Goal: Task Accomplishment & Management: Manage account settings

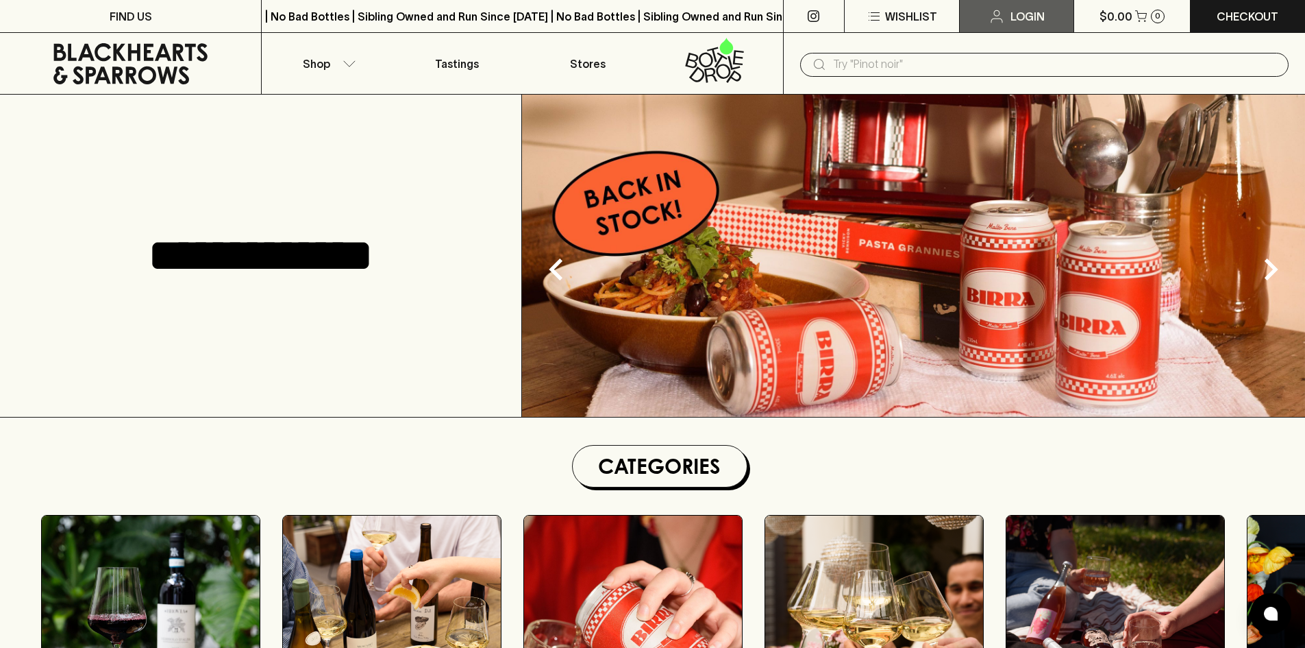
click at [1006, 15] on link "Login" at bounding box center [1017, 16] width 114 height 32
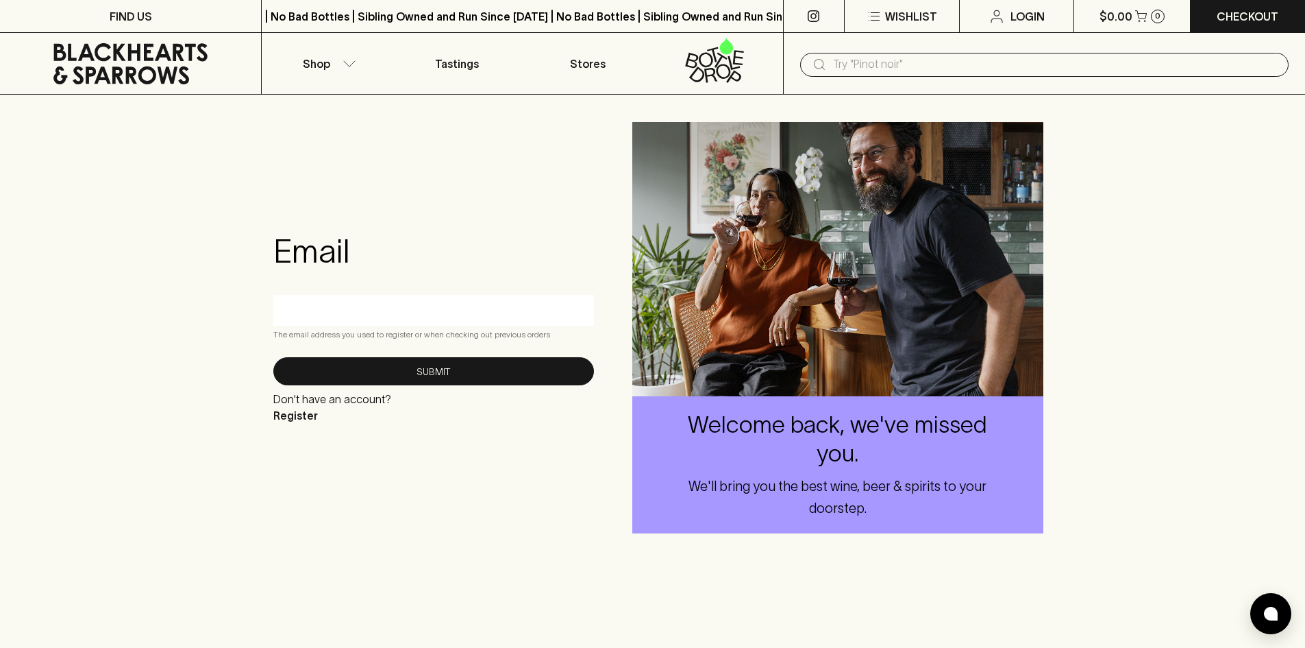
click at [359, 312] on input "text" at bounding box center [434, 310] width 300 height 22
type input "beau.m@blackhearts.com.au"
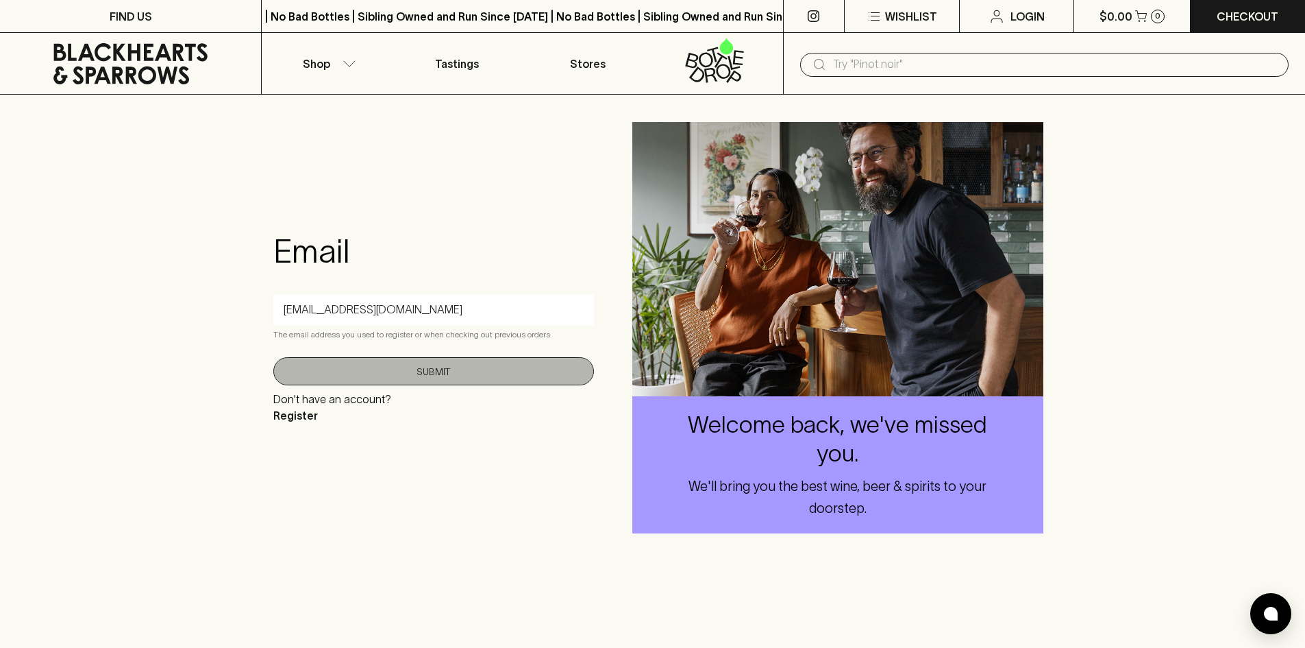
click at [417, 373] on button "Submit" at bounding box center [433, 371] width 321 height 28
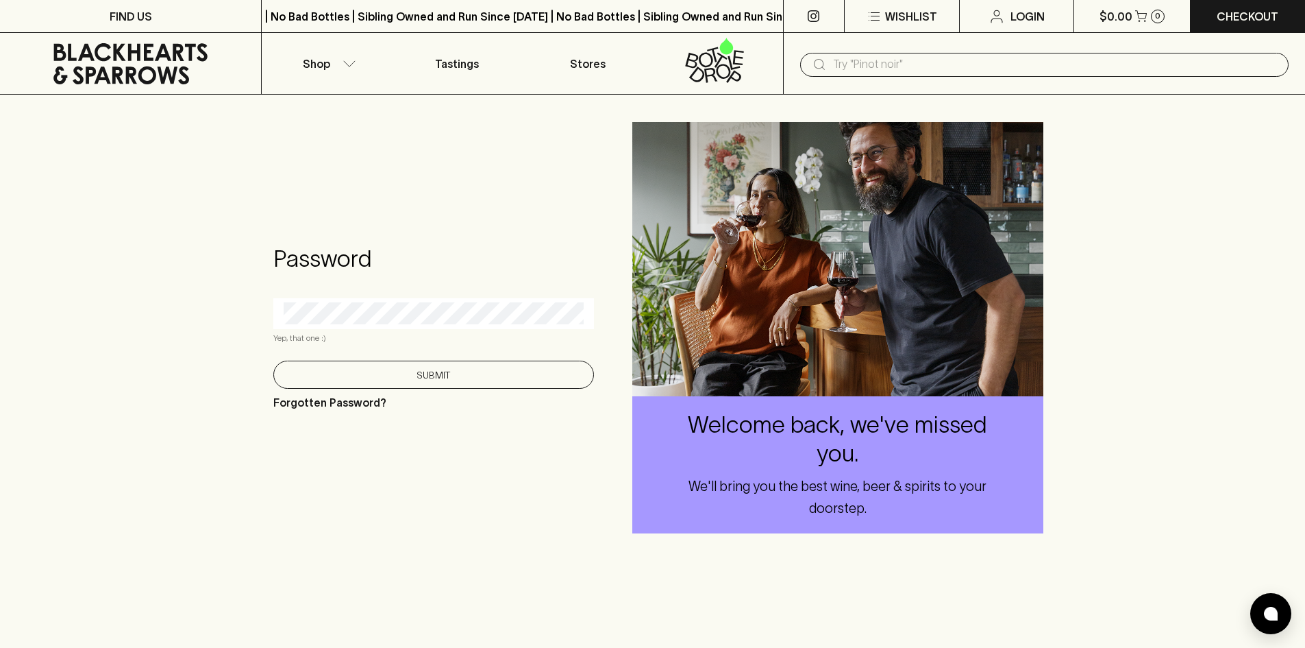
click at [429, 369] on button "Submit" at bounding box center [433, 374] width 321 height 28
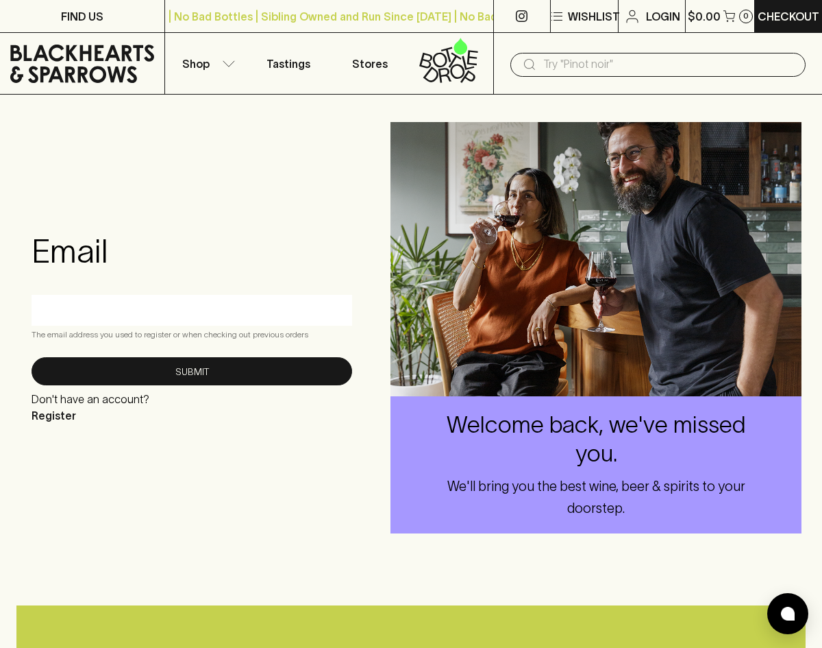
click at [201, 315] on input "text" at bounding box center [192, 310] width 300 height 22
type input "[DOMAIN_NAME][EMAIL_ADDRESS][PERSON_NAME][DOMAIN_NAME]"
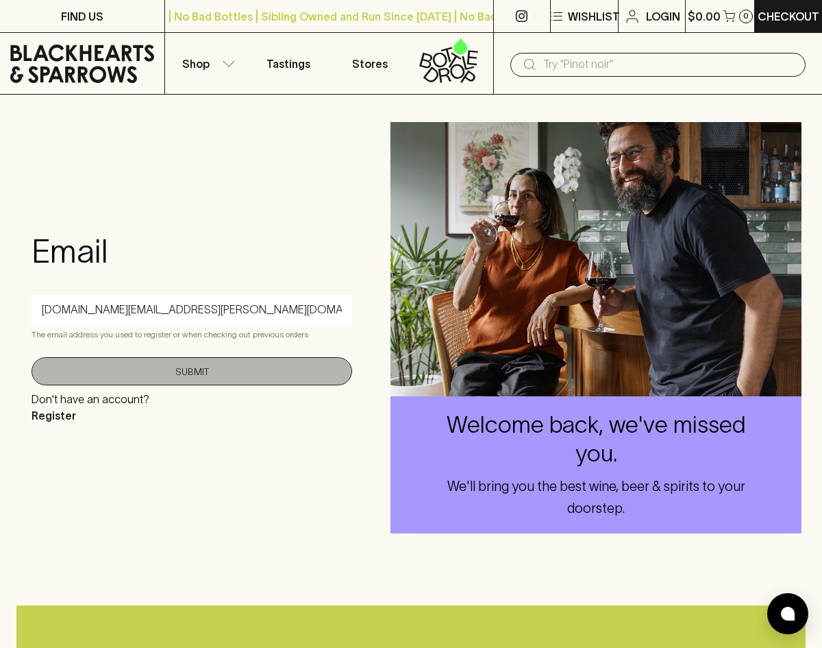
click at [204, 372] on button "Submit" at bounding box center [192, 371] width 321 height 28
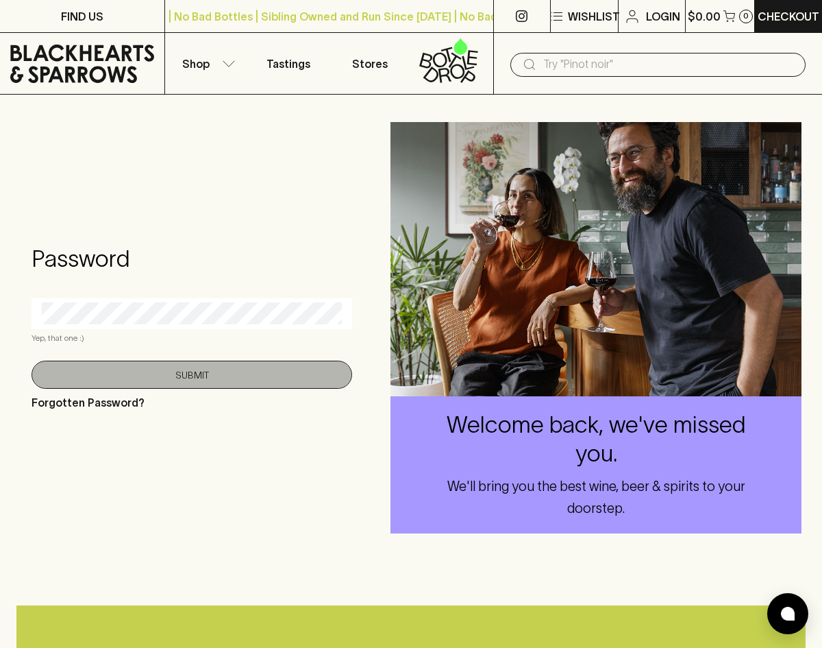
click at [184, 382] on button "Submit" at bounding box center [192, 374] width 321 height 28
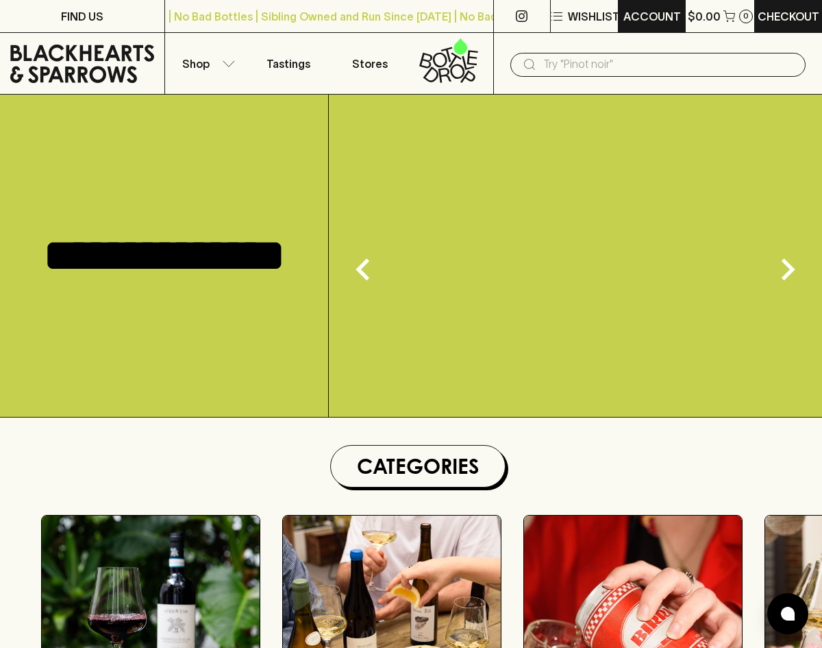
click at [655, 21] on p "ACCOUNT" at bounding box center [653, 16] width 58 height 16
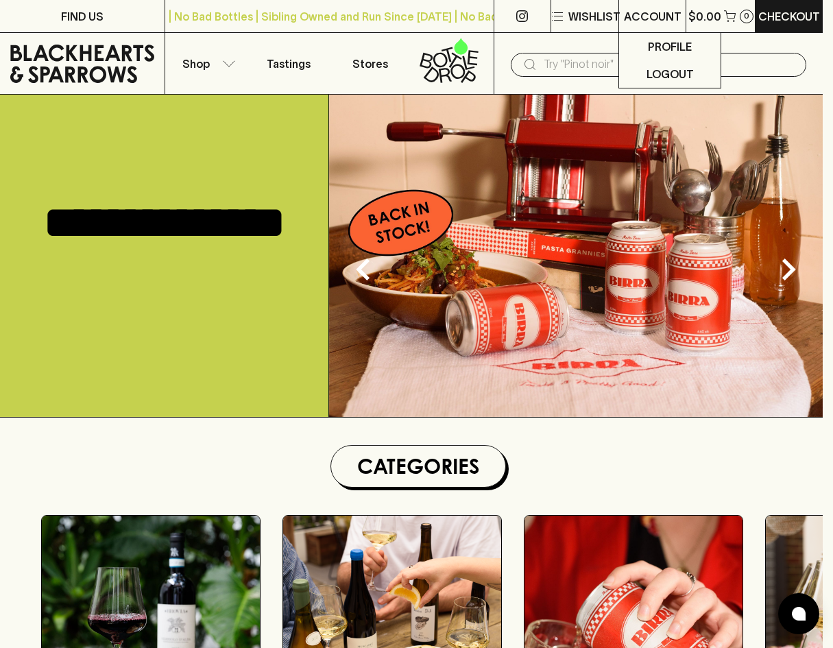
click at [657, 18] on div at bounding box center [416, 324] width 833 height 648
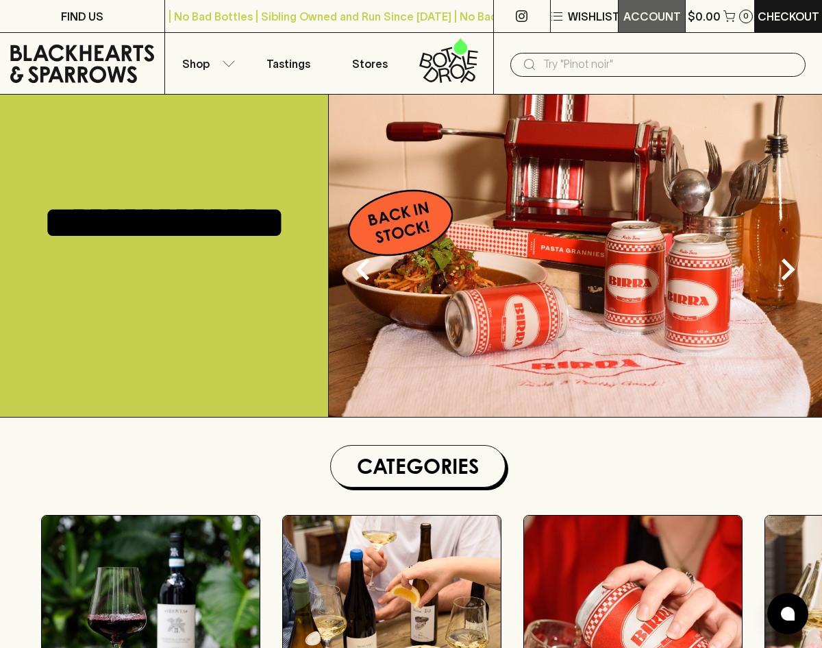
click at [650, 10] on p "ACCOUNT" at bounding box center [653, 16] width 58 height 16
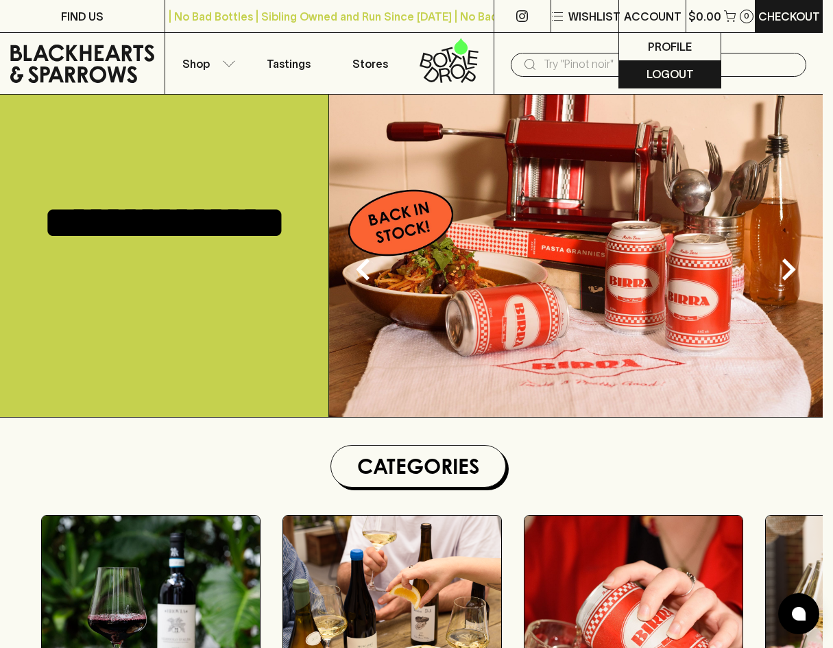
click at [678, 71] on p "Logout" at bounding box center [669, 74] width 47 height 16
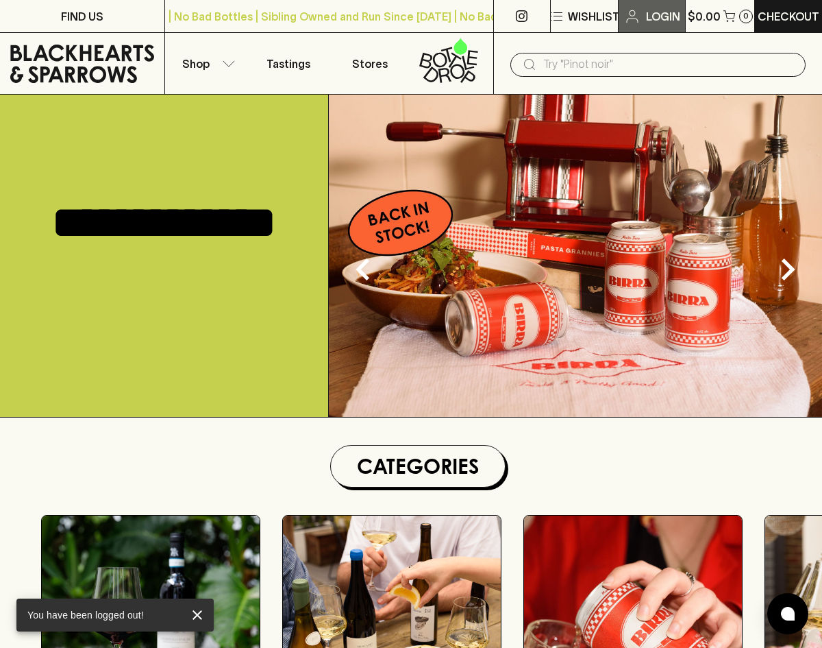
click at [668, 20] on p "Login" at bounding box center [663, 16] width 34 height 16
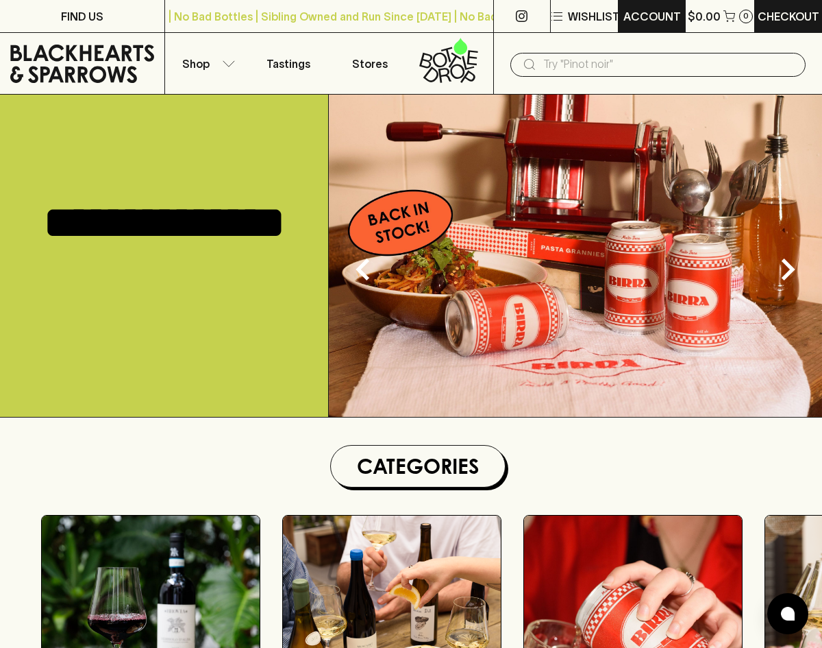
click at [651, 18] on p "ACCOUNT" at bounding box center [653, 16] width 58 height 16
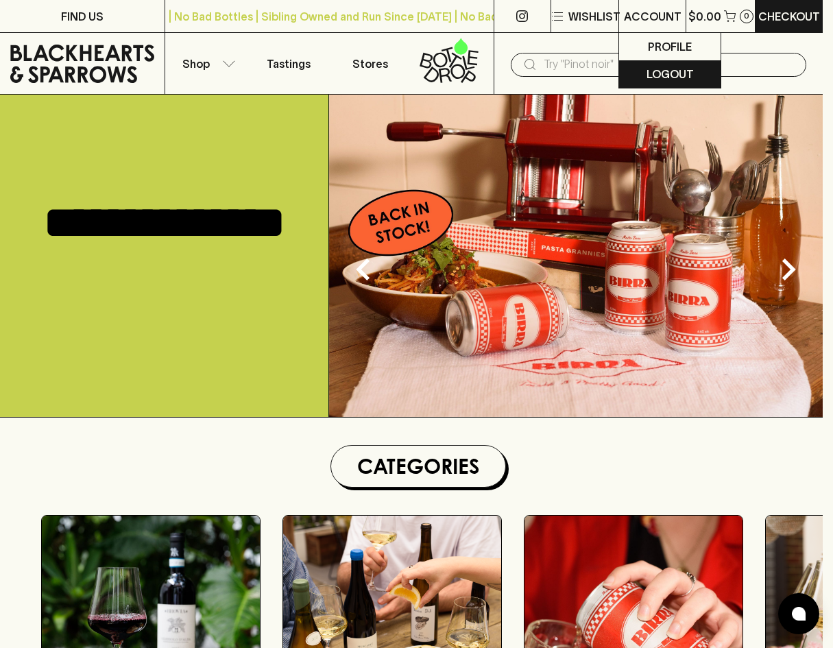
click at [665, 74] on p "Logout" at bounding box center [669, 74] width 47 height 16
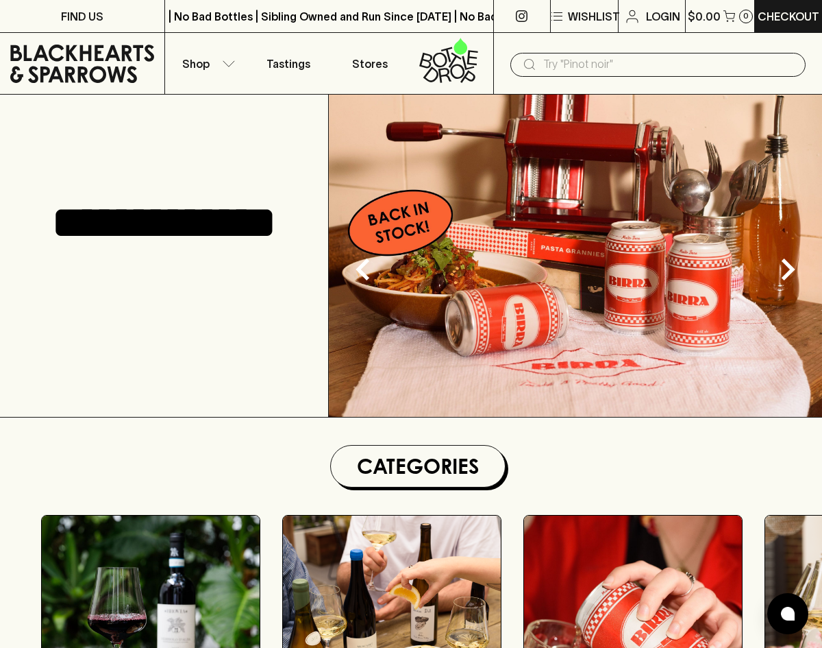
click at [650, 19] on p "Login" at bounding box center [663, 16] width 34 height 16
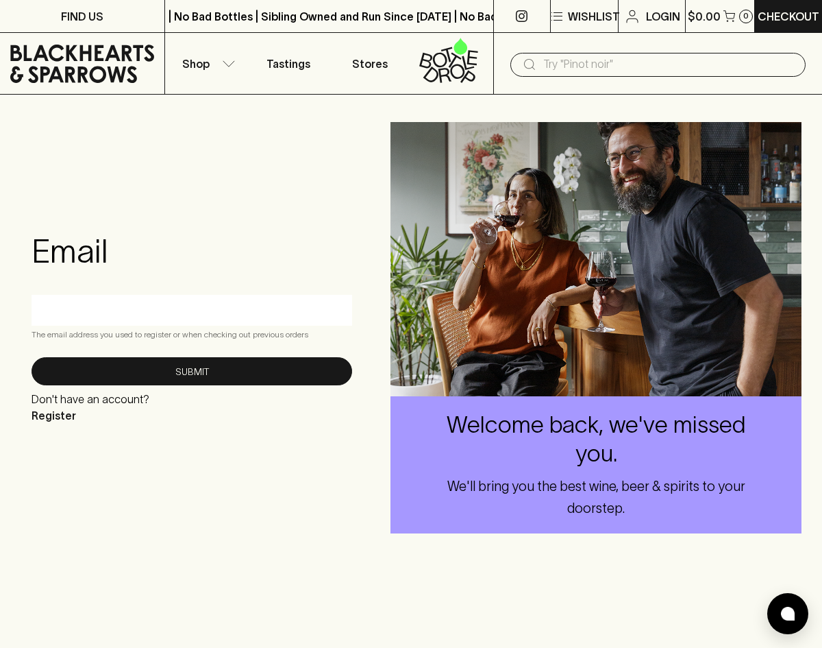
click at [153, 323] on div at bounding box center [192, 310] width 321 height 31
paste input "ralphs.v@blackhearts.com"
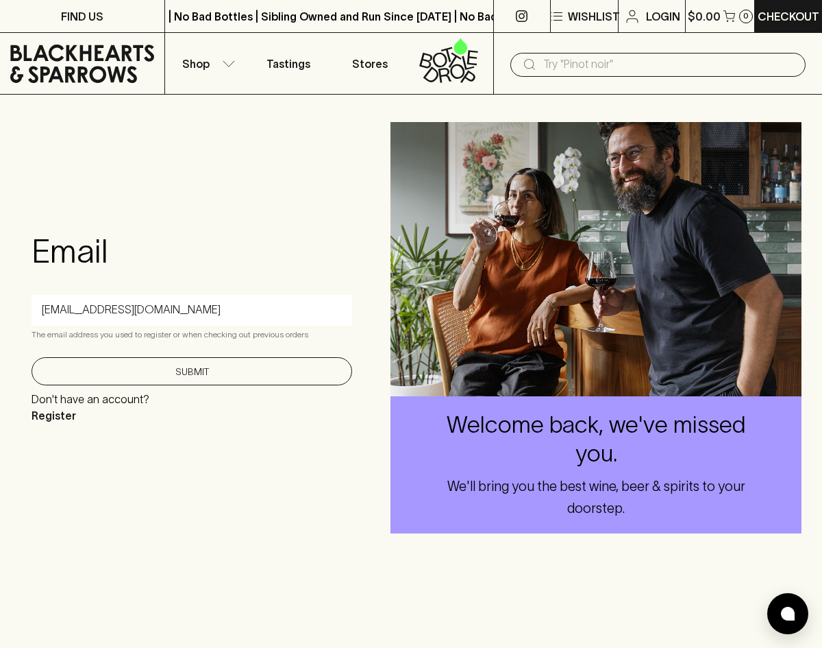
type input "ralphs.v@blackhearts.com"
click at [193, 358] on button "Submit" at bounding box center [192, 371] width 321 height 28
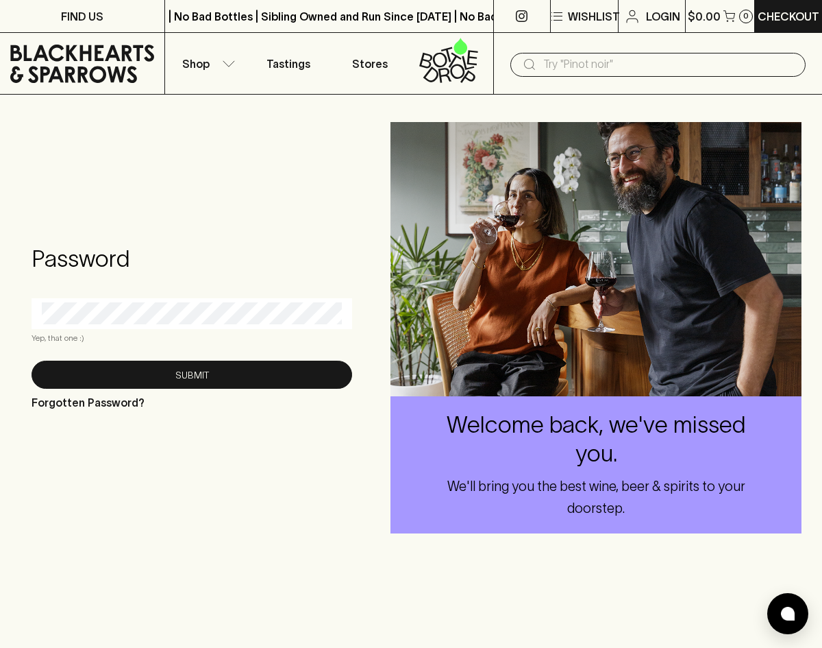
click at [176, 325] on div at bounding box center [192, 313] width 321 height 31
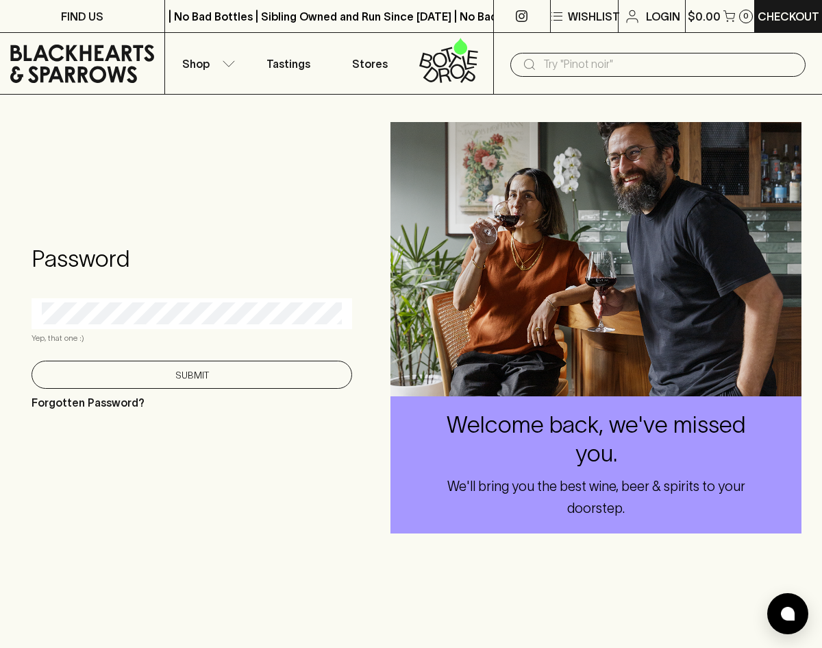
click at [195, 384] on button "Submit" at bounding box center [192, 374] width 321 height 28
